Goal: Navigation & Orientation: Go to known website

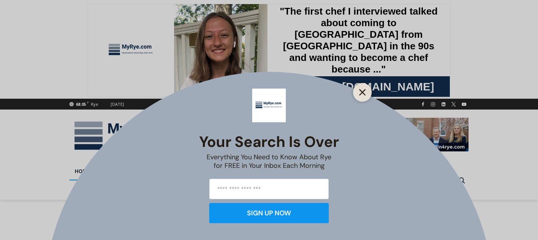
click at [364, 92] on icon "Close" at bounding box center [362, 92] width 7 height 7
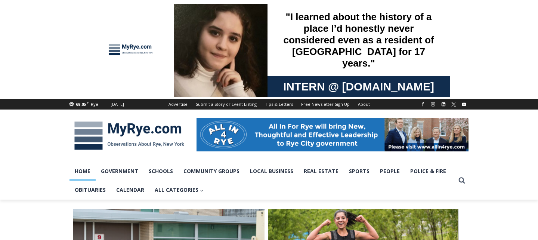
click at [178, 129] on img at bounding box center [130, 135] width 120 height 39
